Goal: Navigation & Orientation: Find specific page/section

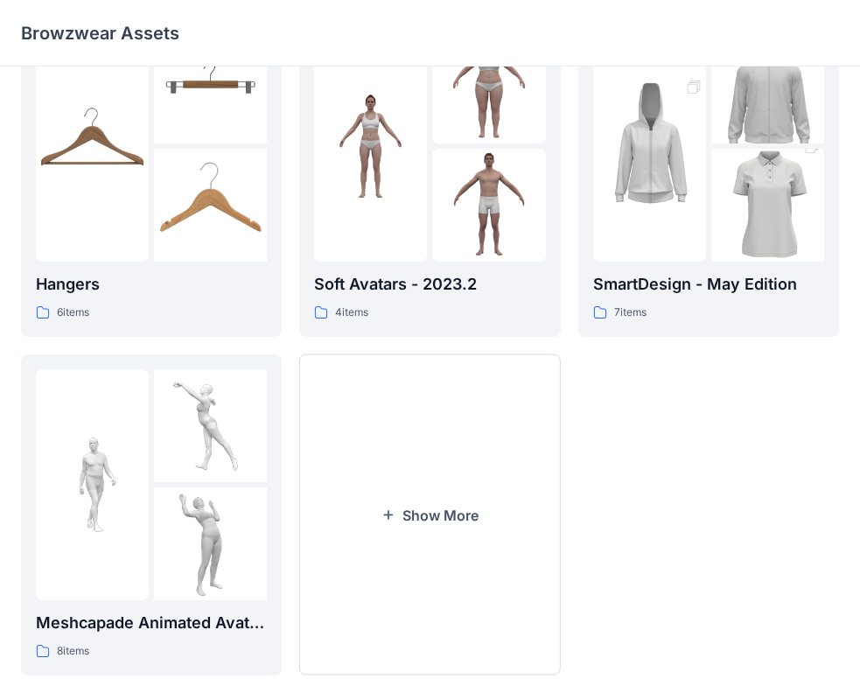
scroll to position [435, 0]
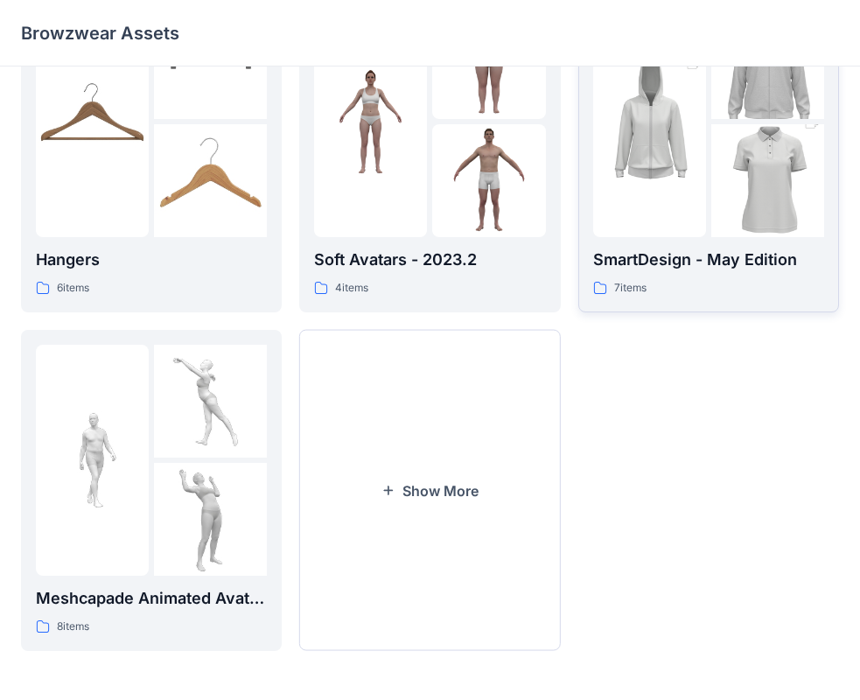
click at [708, 125] on div at bounding box center [708, 121] width 231 height 231
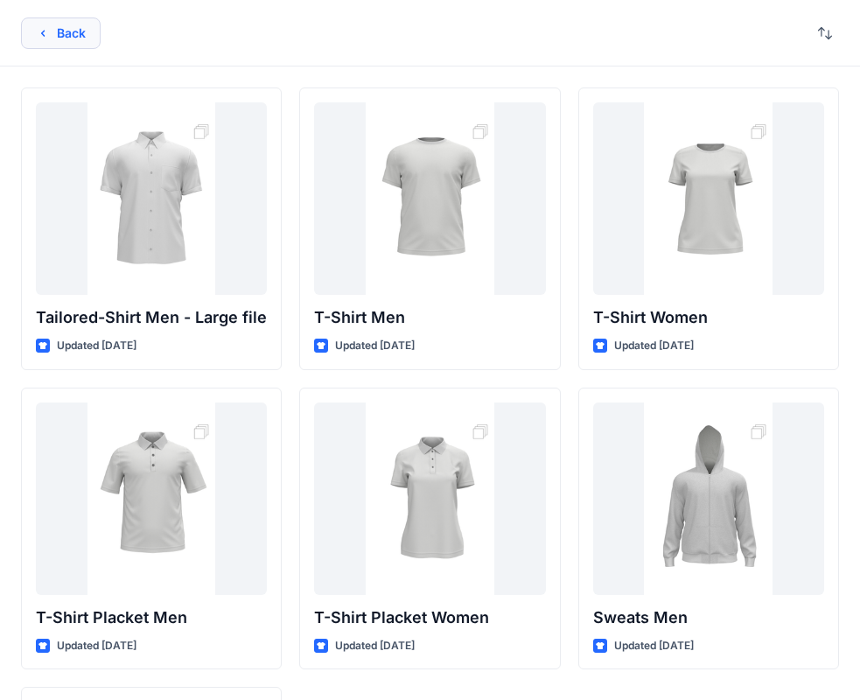
click at [60, 37] on button "Back" at bounding box center [61, 34] width 80 height 32
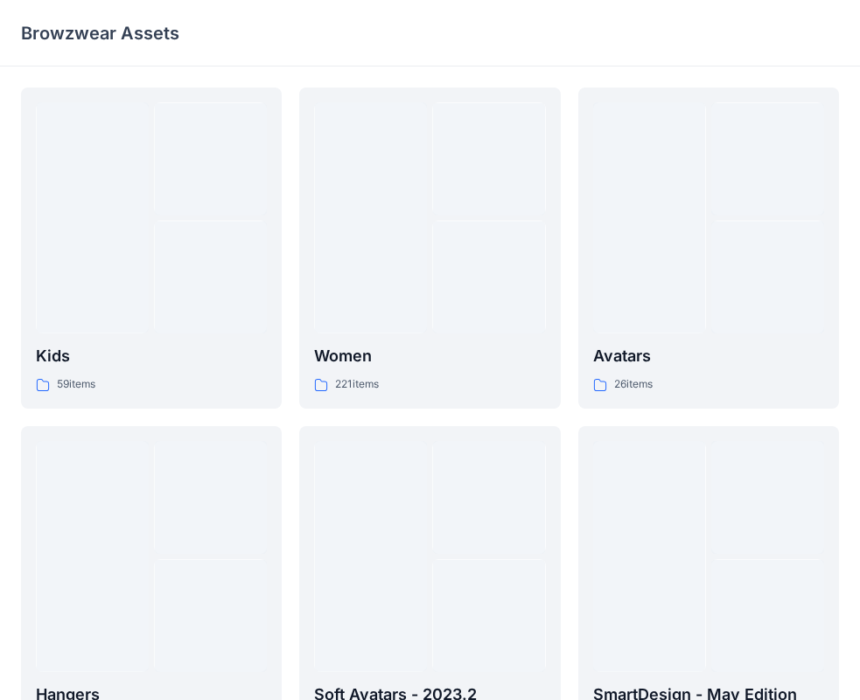
scroll to position [435, 0]
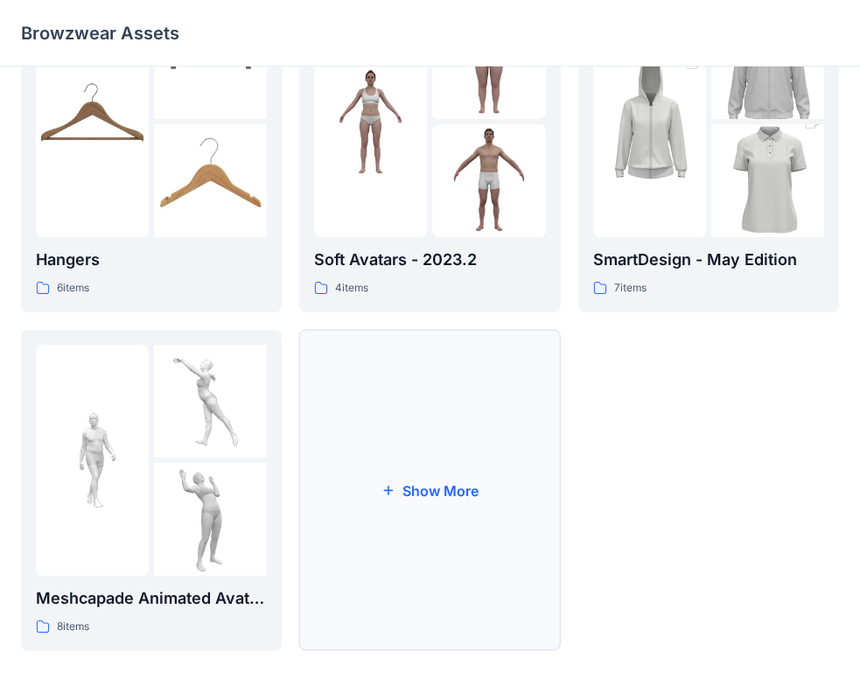
click at [436, 490] on button "Show More" at bounding box center [429, 490] width 261 height 321
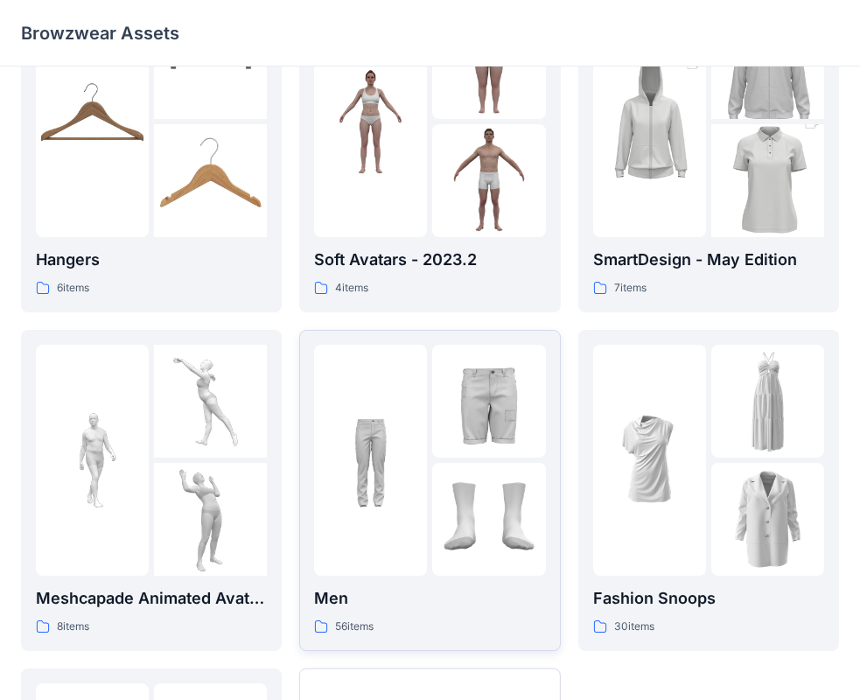
click at [432, 447] on div at bounding box center [429, 460] width 231 height 231
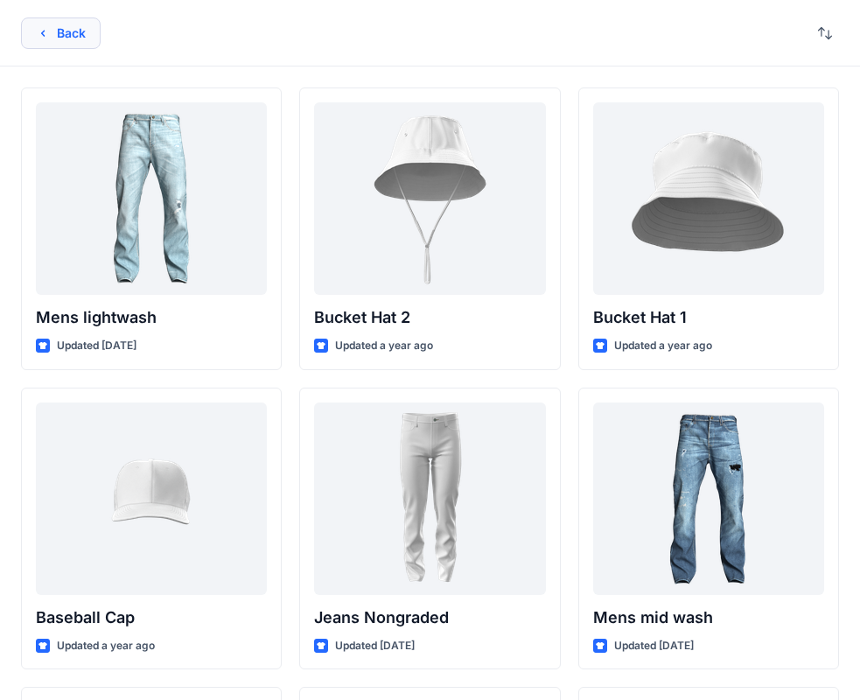
click at [68, 25] on button "Back" at bounding box center [61, 34] width 80 height 32
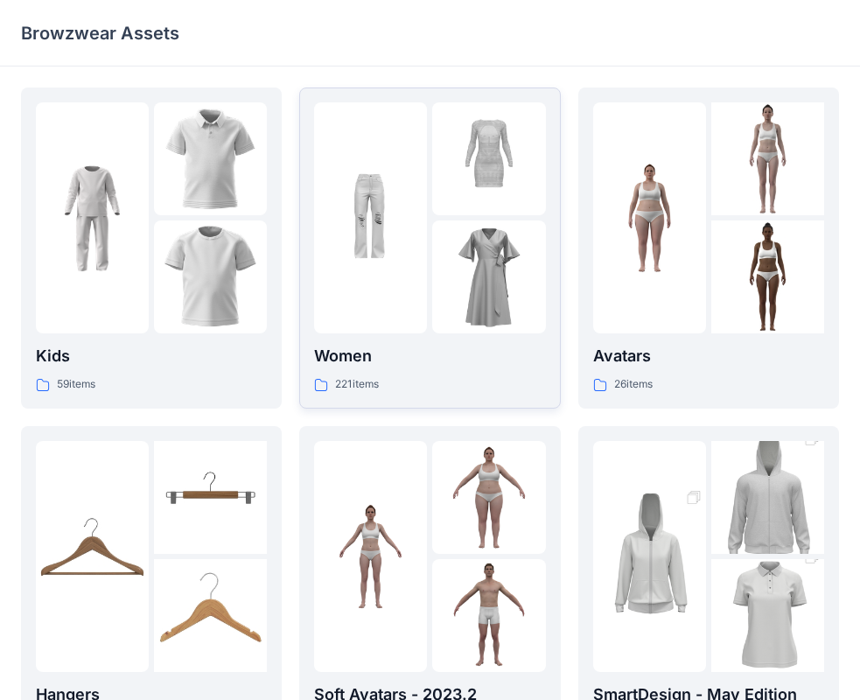
click at [460, 165] on img at bounding box center [488, 158] width 113 height 113
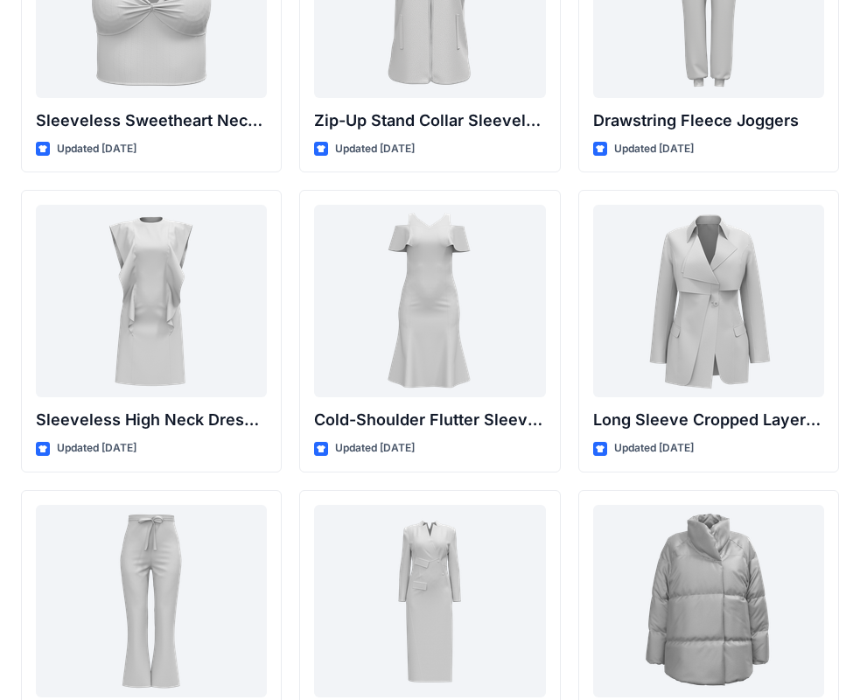
scroll to position [5612, 0]
